Goal: Task Accomplishment & Management: Manage account settings

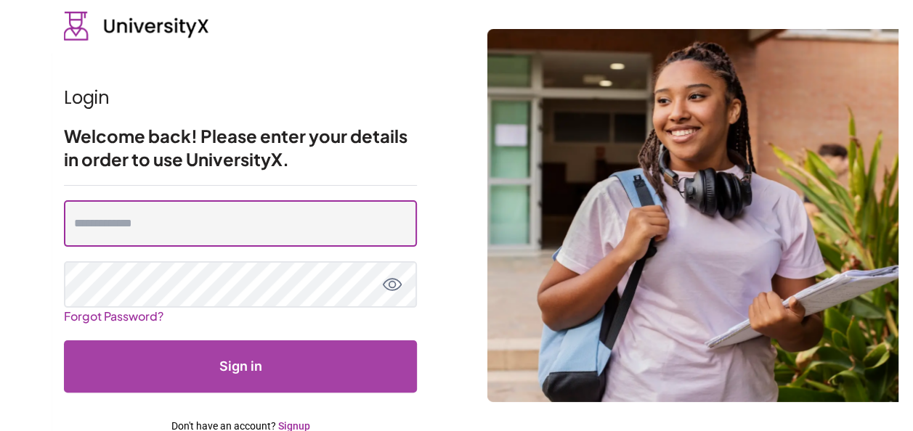
type input "**********"
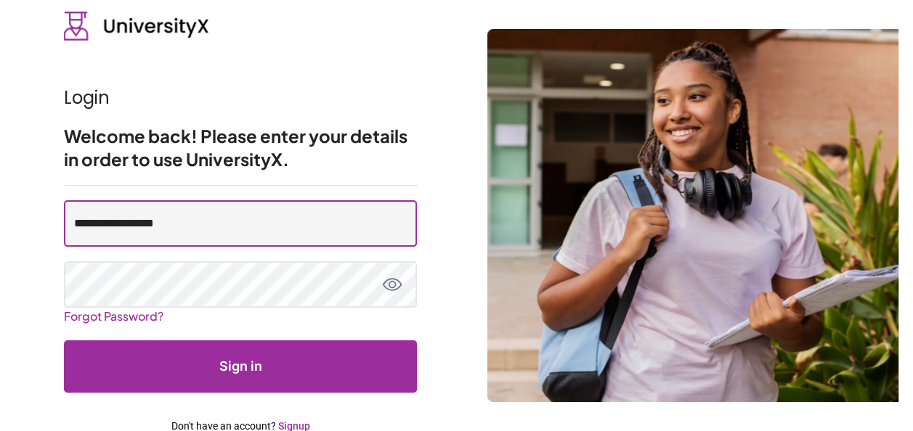
click at [250, 213] on input "**********" at bounding box center [240, 223] width 353 height 46
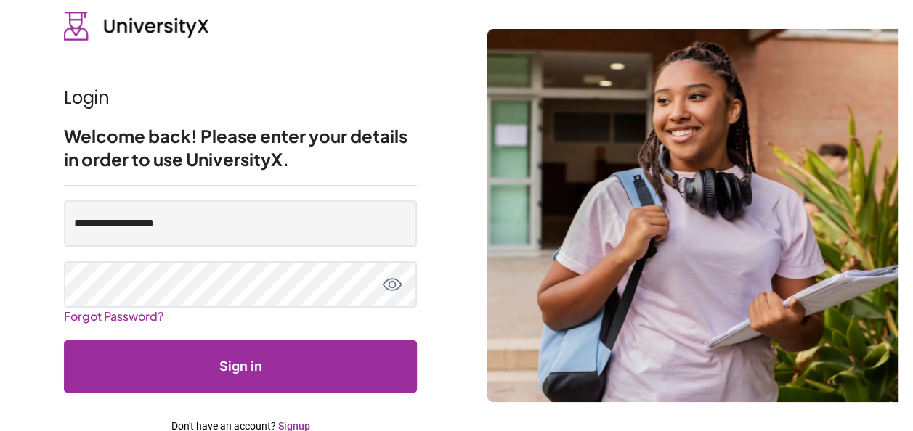
click at [255, 362] on button "Sign in" at bounding box center [240, 366] width 353 height 52
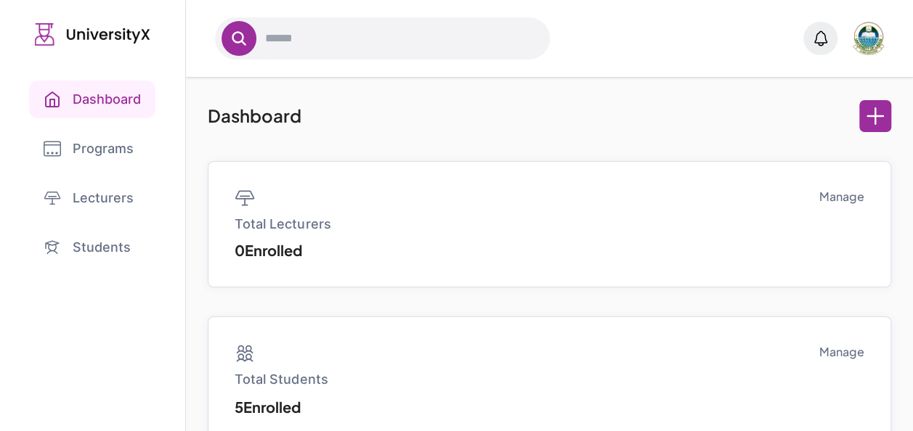
click at [105, 148] on link "Programs" at bounding box center [92, 149] width 127 height 38
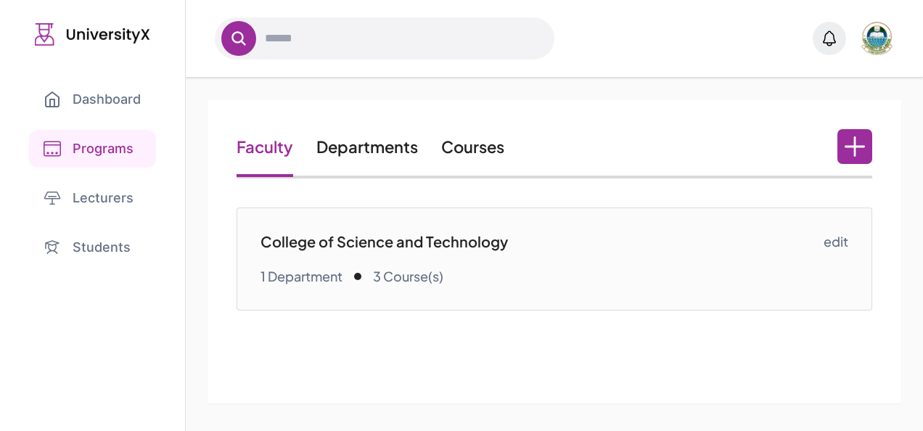
click at [484, 144] on link "Courses" at bounding box center [472, 146] width 63 height 20
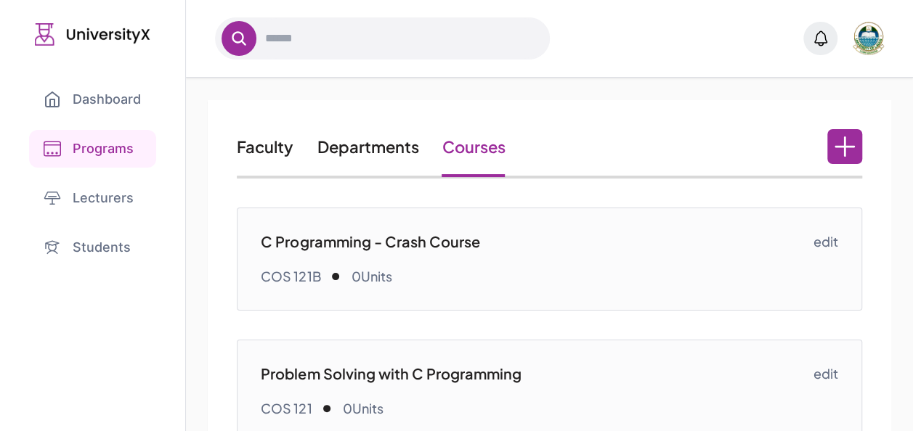
click at [829, 245] on link "edit" at bounding box center [825, 242] width 25 height 20
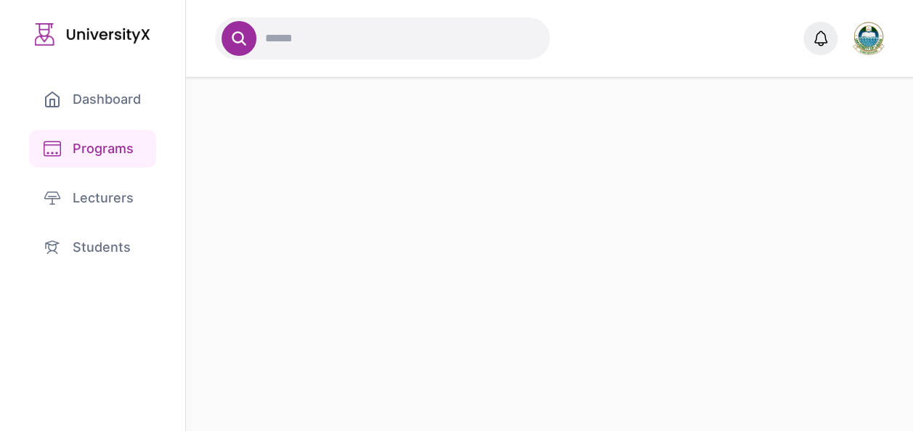
select select "***"
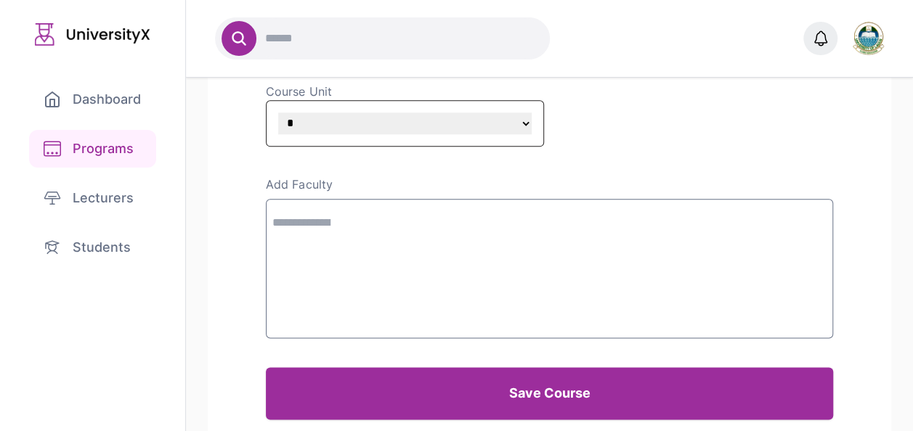
scroll to position [803, 0]
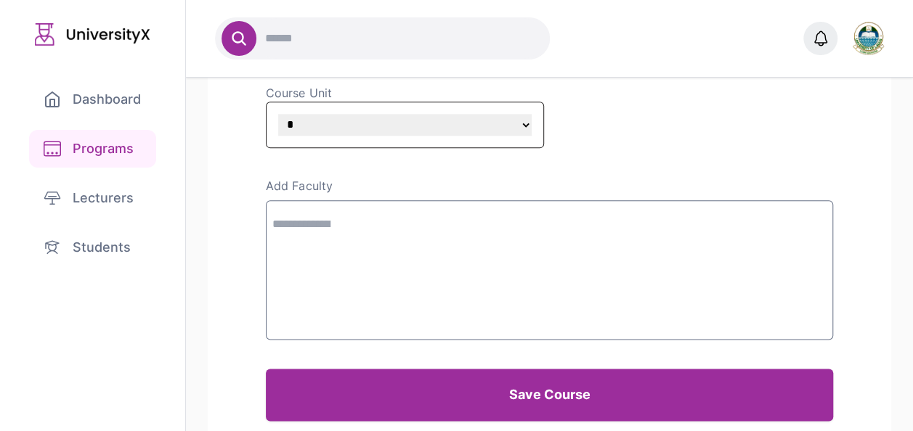
drag, startPoint x: 750, startPoint y: 163, endPoint x: 793, endPoint y: 180, distance: 46.2
click at [793, 180] on div "Add Faculty" at bounding box center [549, 185] width 566 height 17
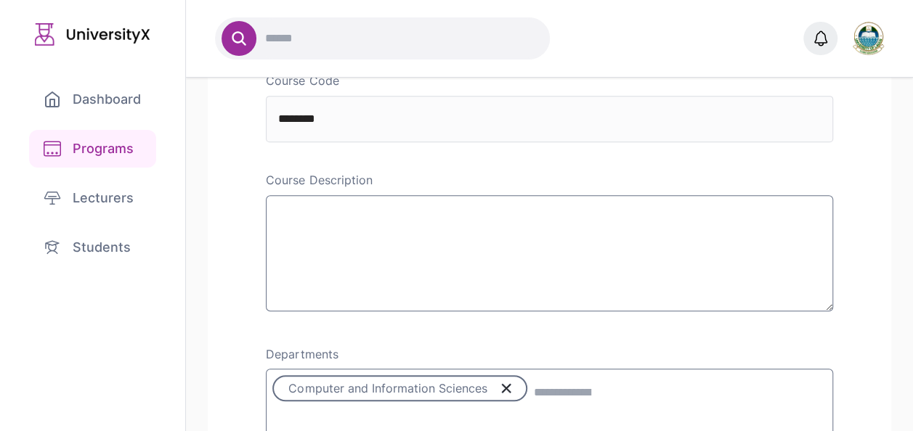
scroll to position [46, 0]
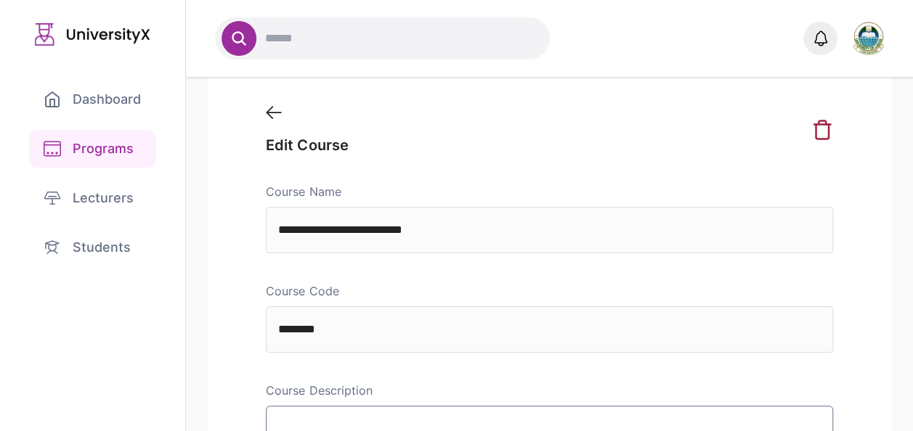
click at [102, 250] on link "Students" at bounding box center [92, 248] width 127 height 38
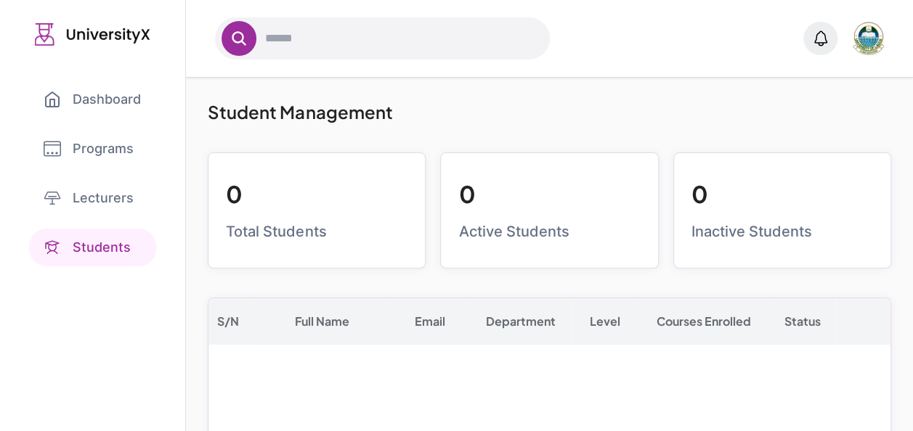
click at [102, 250] on link "Students" at bounding box center [92, 248] width 127 height 38
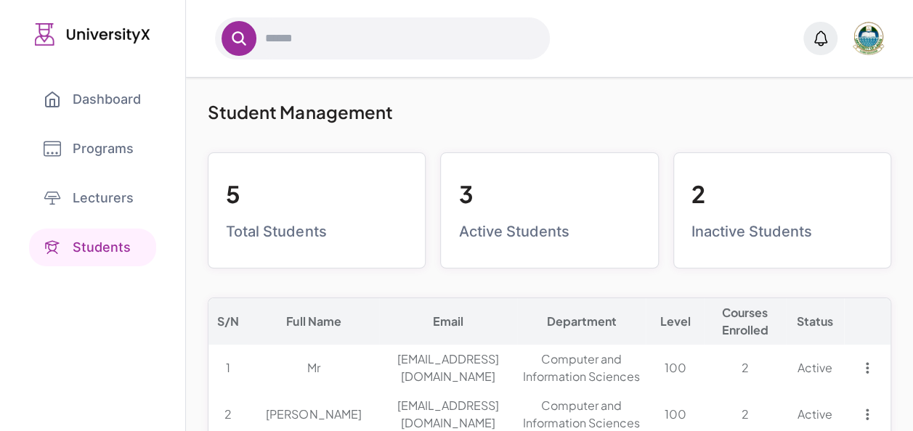
click at [92, 198] on link "Lecturers" at bounding box center [92, 198] width 127 height 38
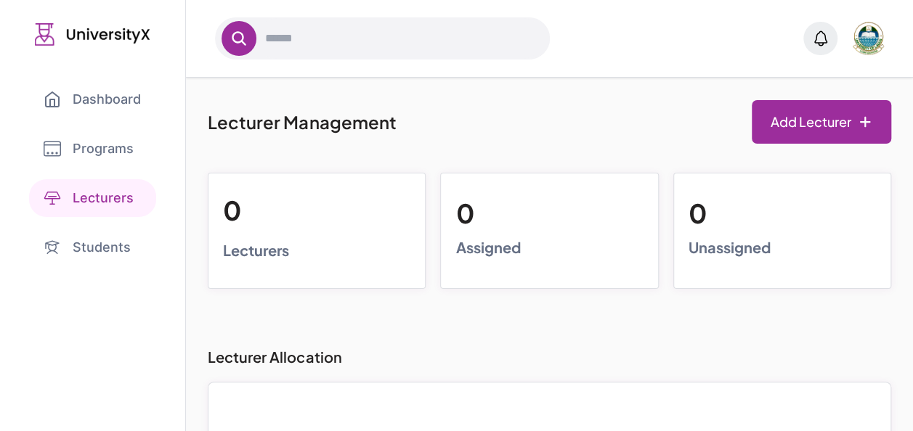
click at [87, 142] on link "Programs" at bounding box center [92, 149] width 127 height 38
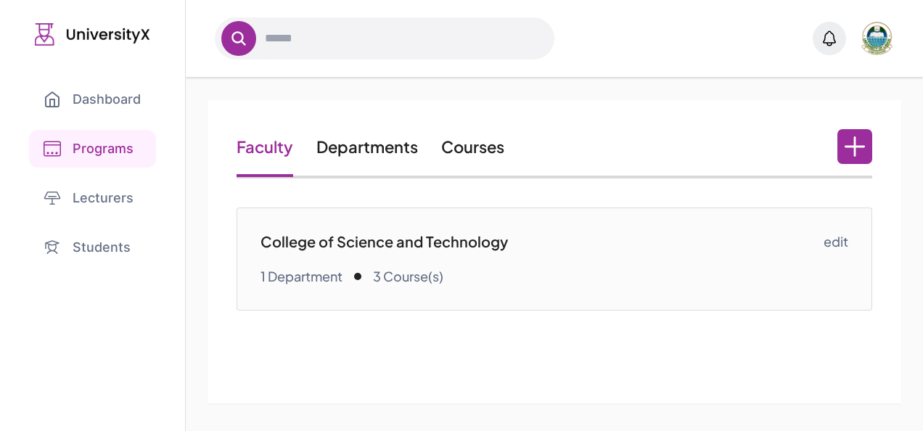
click at [100, 94] on link "Dashboard" at bounding box center [92, 100] width 126 height 38
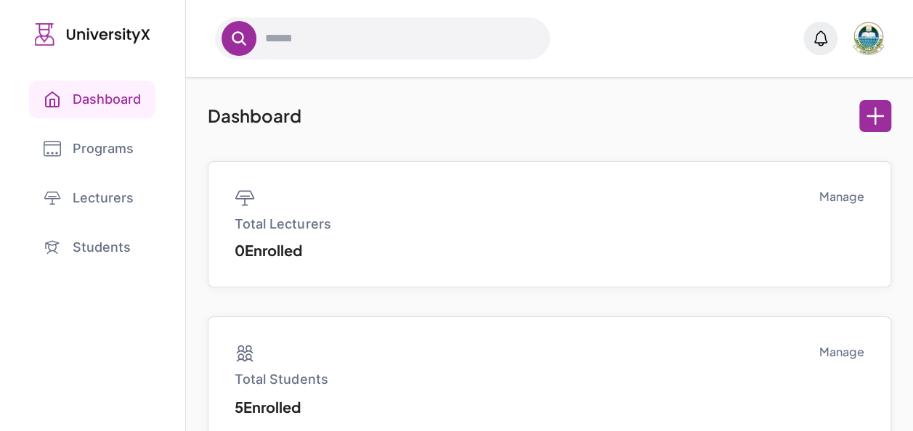
click at [106, 148] on link "Programs" at bounding box center [92, 149] width 127 height 38
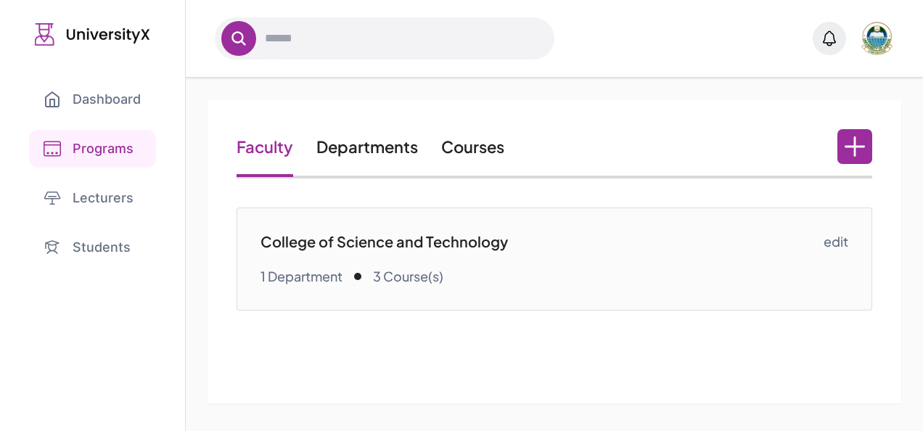
click at [461, 156] on link "Courses" at bounding box center [472, 146] width 63 height 20
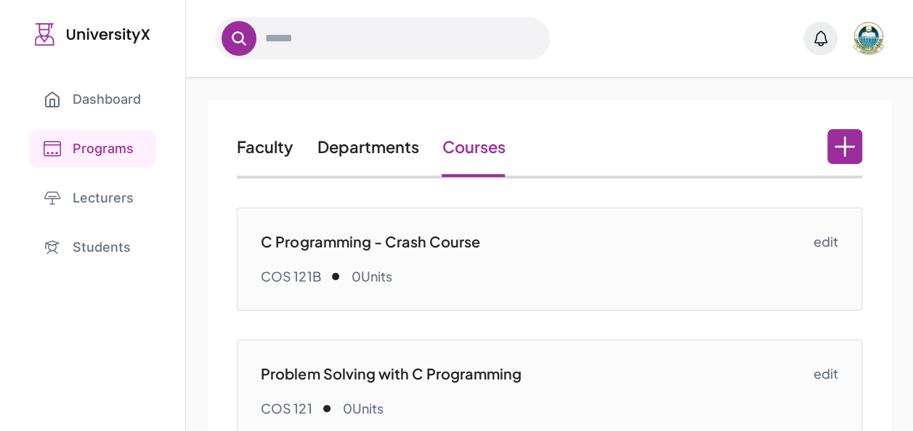
scroll to position [2, 0]
